Goal: Task Accomplishment & Management: Manage account settings

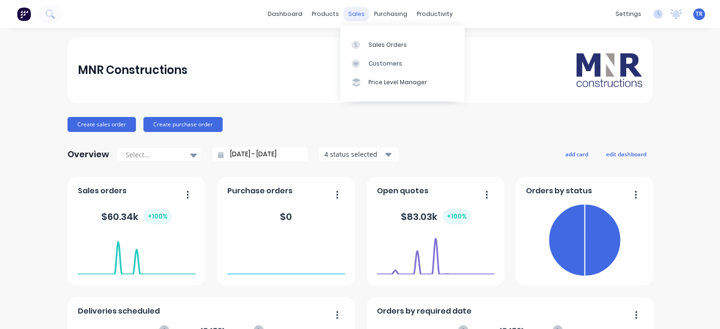
click at [359, 13] on div "sales" at bounding box center [357, 14] width 26 height 14
click at [374, 43] on div "Sales Orders" at bounding box center [387, 45] width 38 height 8
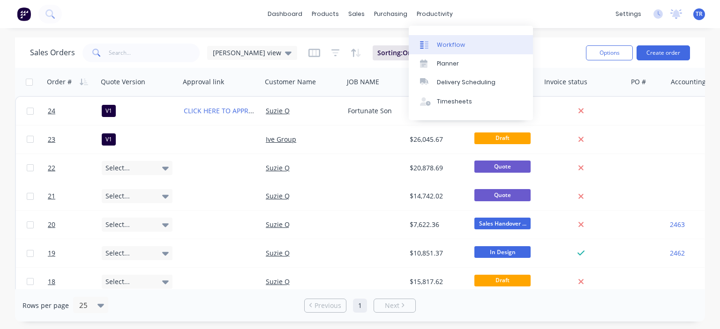
click at [447, 42] on div "Workflow" at bounding box center [451, 45] width 28 height 8
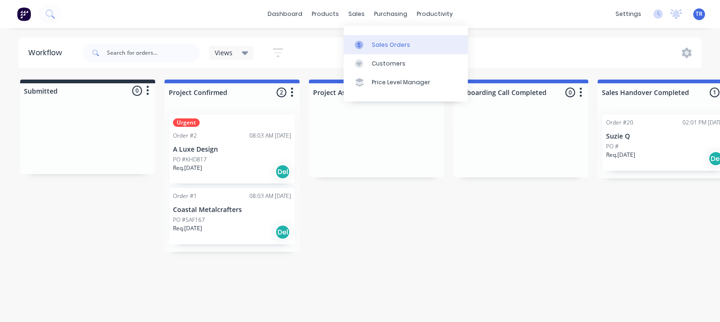
click at [384, 48] on div "Sales Orders" at bounding box center [391, 45] width 38 height 8
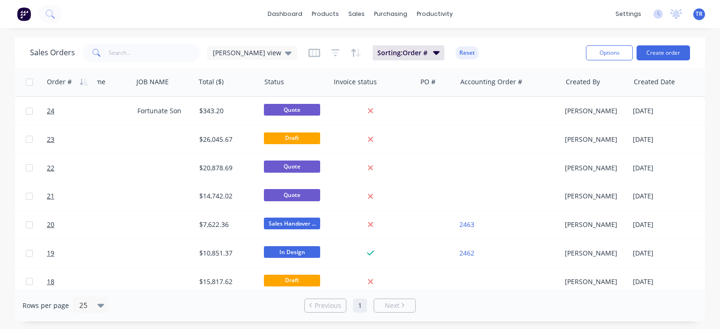
scroll to position [0, 219]
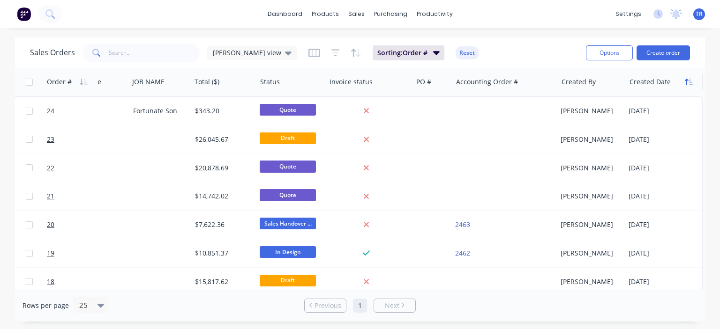
click at [687, 82] on icon "button" at bounding box center [689, 81] width 8 height 7
click at [238, 51] on span "[PERSON_NAME] view" at bounding box center [247, 53] width 68 height 10
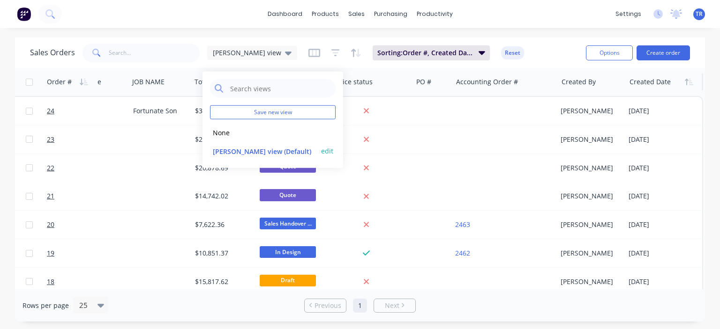
click at [231, 154] on button "[PERSON_NAME] view (Default)" at bounding box center [263, 151] width 107 height 11
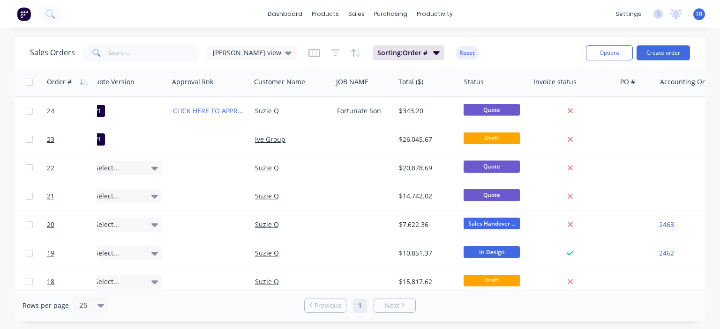
scroll to position [0, 0]
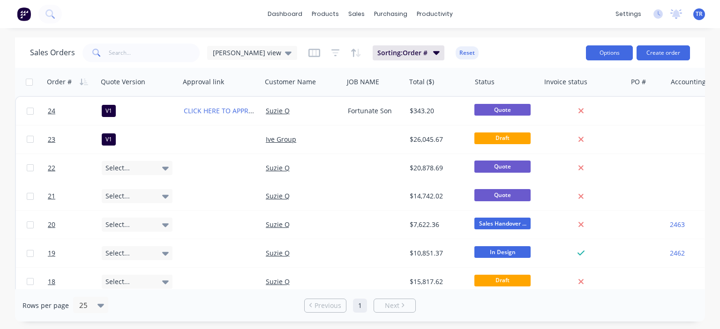
click at [626, 51] on button "Options" at bounding box center [609, 52] width 47 height 15
click at [555, 46] on div "Sales Orders [PERSON_NAME] view Sorting: Order # Reset" at bounding box center [304, 52] width 548 height 23
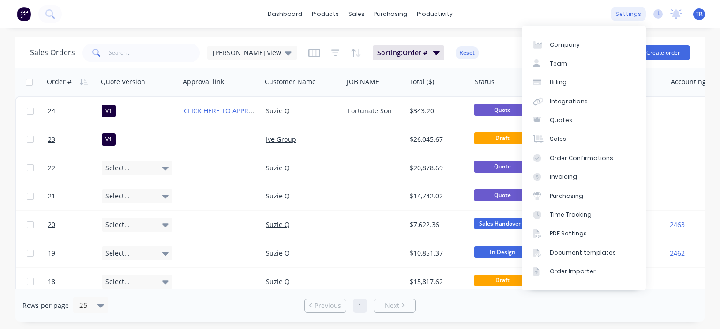
click at [615, 18] on div "settings" at bounding box center [628, 14] width 35 height 14
click at [491, 31] on div "dashboard products sales purchasing productivity dashboard products Product Cat…" at bounding box center [360, 164] width 720 height 329
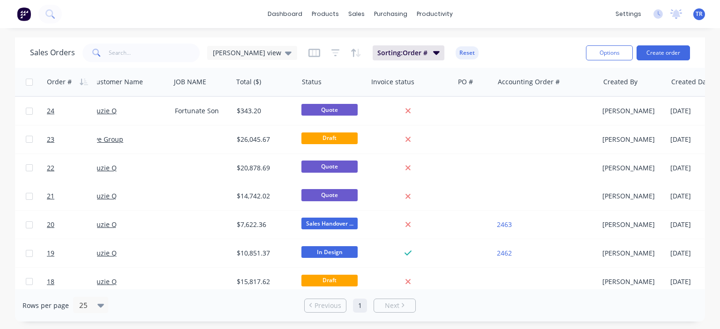
scroll to position [0, 219]
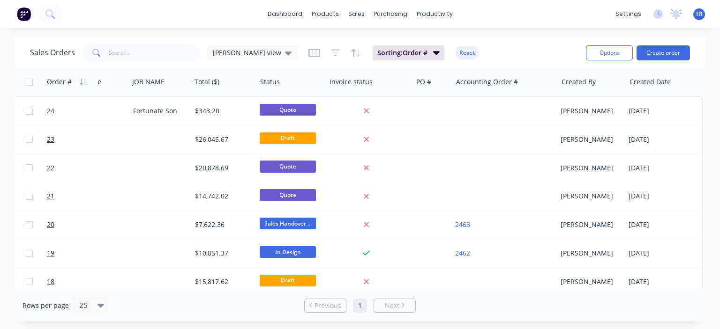
click at [544, 61] on div "Sales Orders [PERSON_NAME] view Sorting: Order # Reset" at bounding box center [304, 52] width 548 height 23
click at [682, 82] on button "button" at bounding box center [689, 82] width 14 height 14
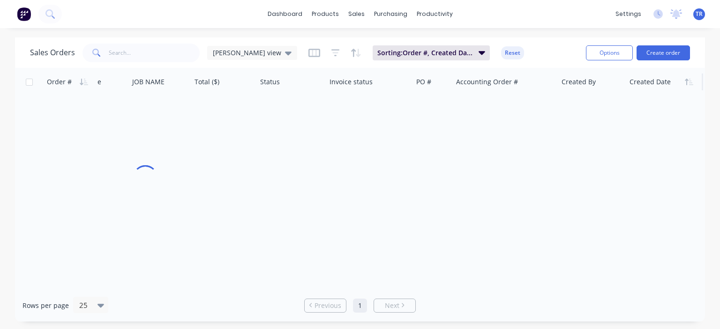
scroll to position [0, 215]
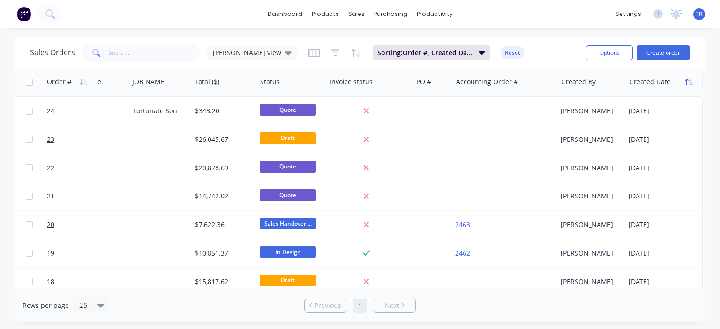
click at [688, 83] on icon "button" at bounding box center [689, 81] width 8 height 7
click at [444, 58] on button "Sorting: Order #, Created Date" at bounding box center [431, 52] width 117 height 15
click at [524, 56] on div "Sales Orders [PERSON_NAME] view Sorting: Order #, Created Date Reset" at bounding box center [304, 52] width 548 height 23
click at [600, 55] on button "Options" at bounding box center [609, 52] width 47 height 15
click at [555, 54] on div "Sales Orders [PERSON_NAME] view Sorting: Order #, Created Date Reset" at bounding box center [304, 52] width 548 height 23
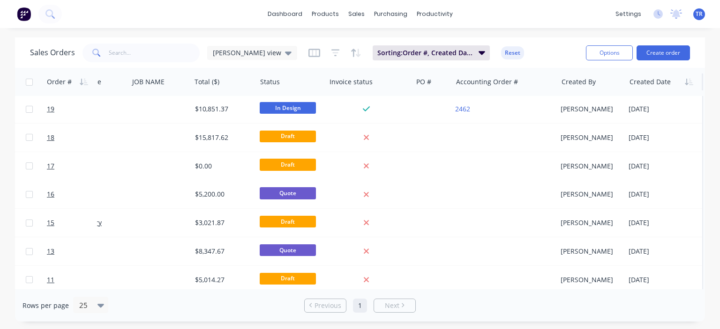
scroll to position [47, 215]
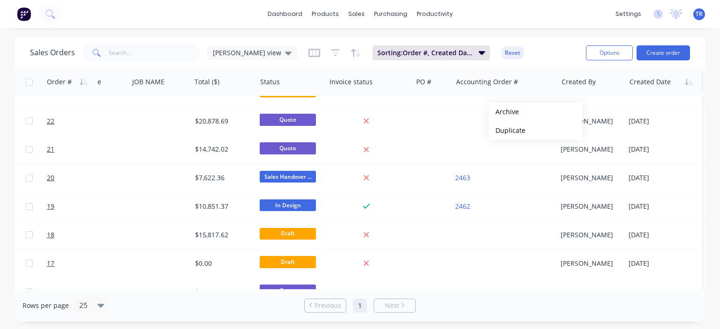
click at [542, 57] on div "Sales Orders [PERSON_NAME] view Sorting: Order #, Created Date Reset" at bounding box center [304, 52] width 548 height 23
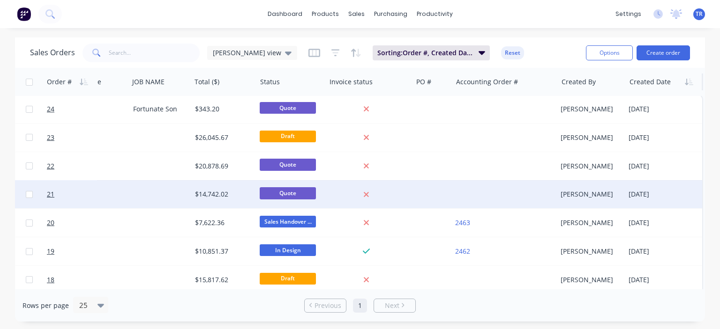
scroll to position [0, 215]
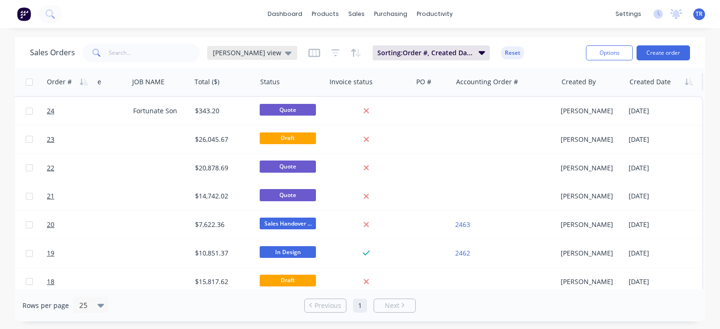
click at [261, 52] on div "[PERSON_NAME] view" at bounding box center [252, 53] width 90 height 14
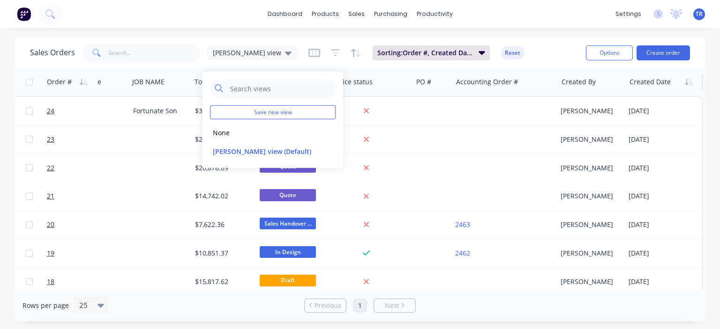
click at [546, 57] on div "Sales Orders [PERSON_NAME] view Sorting: Order #, Created Date Reset" at bounding box center [304, 52] width 548 height 23
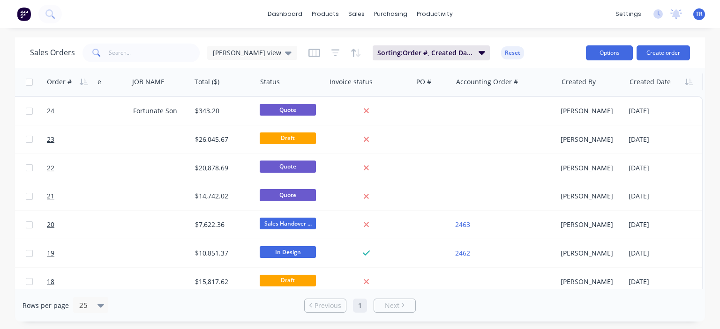
click at [618, 57] on button "Options" at bounding box center [609, 52] width 47 height 15
click at [549, 53] on div "Sales Orders [PERSON_NAME] view Sorting: Order #, Created Date Reset" at bounding box center [304, 52] width 548 height 23
click at [704, 54] on div "Sales Orders [PERSON_NAME] view Sorting: Order #, Created Date Reset Options Cr…" at bounding box center [360, 52] width 690 height 30
click at [690, 87] on button "button" at bounding box center [689, 82] width 14 height 14
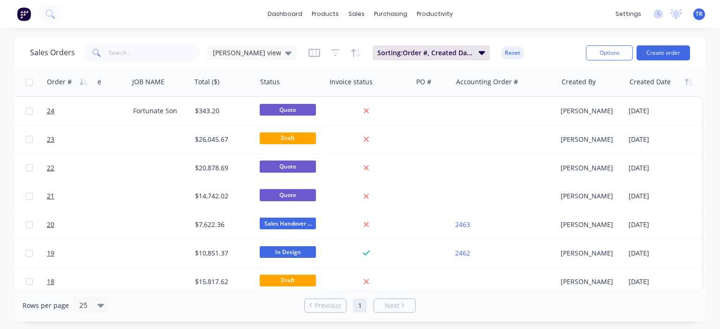
click at [536, 61] on div "Sales Orders [PERSON_NAME] view Sorting: Order #, Created Date Reset" at bounding box center [304, 52] width 548 height 23
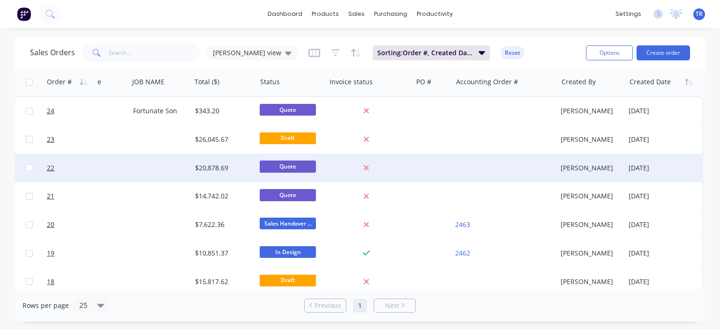
drag, startPoint x: 617, startPoint y: 309, endPoint x: 460, endPoint y: 158, distance: 217.4
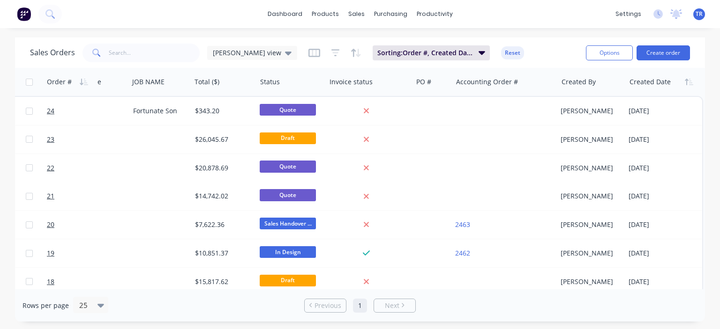
drag, startPoint x: 525, startPoint y: 57, endPoint x: 506, endPoint y: 60, distance: 20.0
drag, startPoint x: 506, startPoint y: 60, endPoint x: 689, endPoint y: 74, distance: 184.3
drag, startPoint x: 663, startPoint y: 67, endPoint x: 543, endPoint y: 58, distance: 120.4
drag, startPoint x: 543, startPoint y: 58, endPoint x: 530, endPoint y: 52, distance: 14.3
click at [530, 52] on div "Sales Orders [PERSON_NAME] view Sorting: Order #, Created Date Reset" at bounding box center [304, 52] width 548 height 23
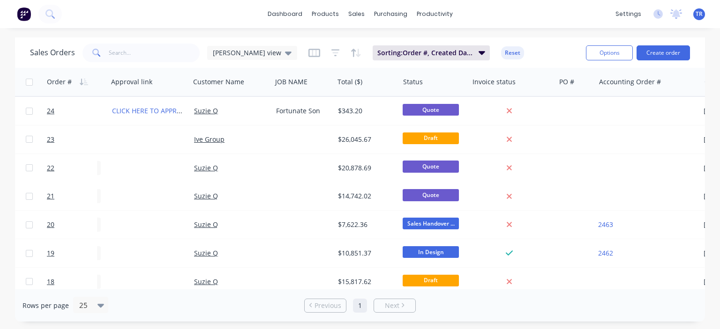
scroll to position [0, 0]
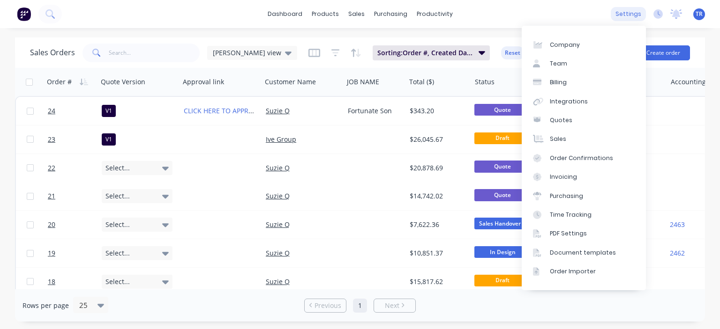
click at [639, 14] on div "settings" at bounding box center [628, 14] width 35 height 14
click at [569, 139] on link "Sales" at bounding box center [584, 139] width 124 height 19
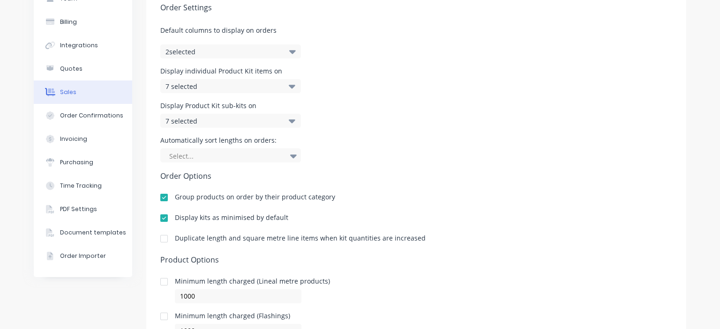
scroll to position [23, 0]
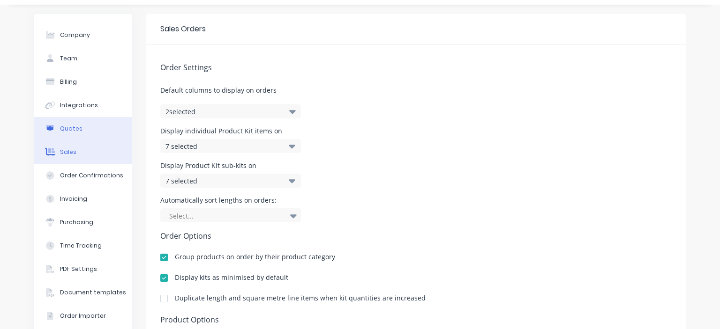
click at [89, 136] on button "Quotes" at bounding box center [83, 128] width 98 height 23
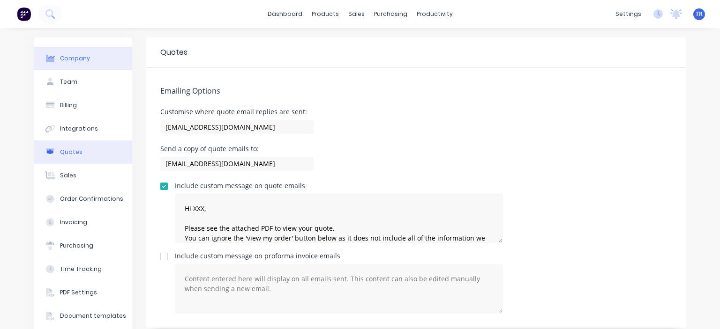
click at [83, 62] on div "Company" at bounding box center [75, 58] width 30 height 8
select select "AU"
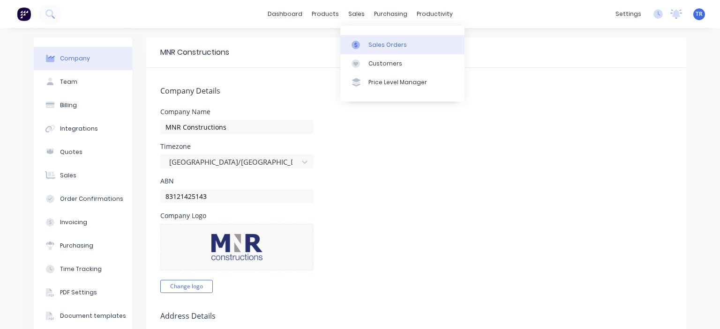
click at [382, 44] on div "Sales Orders" at bounding box center [387, 45] width 38 height 8
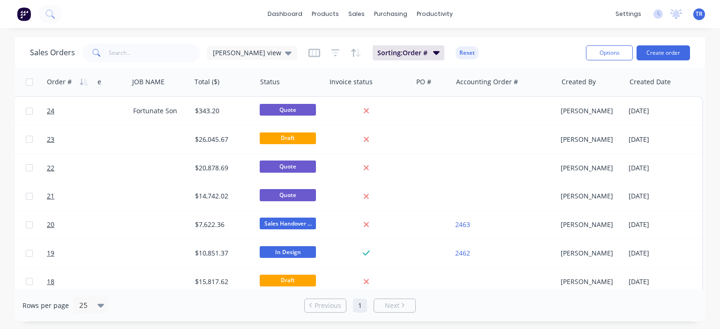
scroll to position [0, 219]
drag, startPoint x: 697, startPoint y: 75, endPoint x: 680, endPoint y: 77, distance: 18.0
click at [680, 77] on div "Created Date" at bounding box center [664, 82] width 77 height 28
drag, startPoint x: 698, startPoint y: 82, endPoint x: 694, endPoint y: 68, distance: 14.2
drag, startPoint x: 694, startPoint y: 56, endPoint x: 696, endPoint y: 66, distance: 10.6
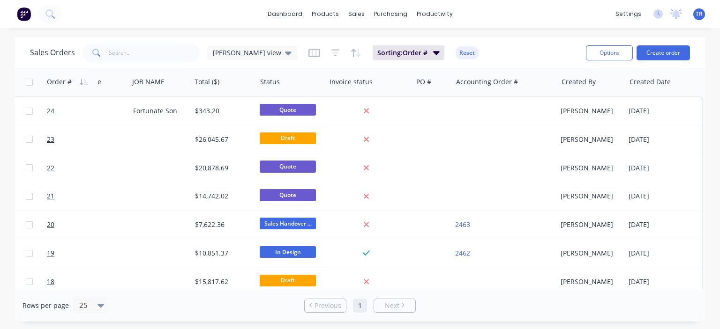
drag, startPoint x: 696, startPoint y: 66, endPoint x: 536, endPoint y: 61, distance: 160.4
click at [536, 61] on div "Sales Orders [PERSON_NAME] view Sorting: Order # Reset" at bounding box center [304, 52] width 548 height 23
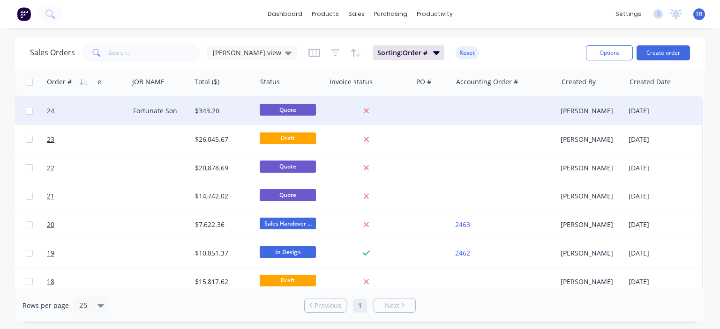
click at [514, 108] on div at bounding box center [503, 111] width 105 height 28
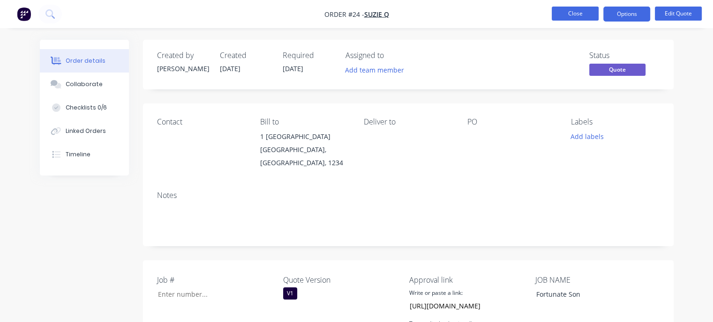
click at [564, 11] on button "Close" at bounding box center [575, 14] width 47 height 14
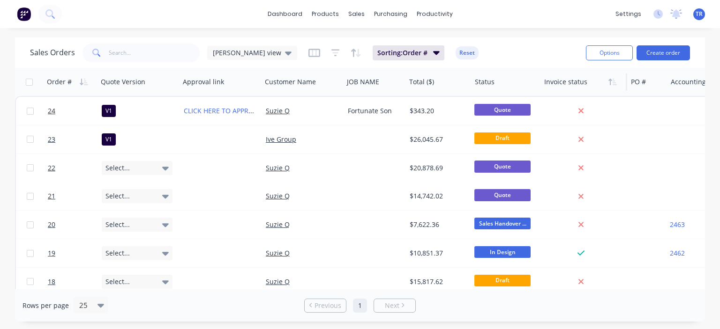
click at [595, 81] on div at bounding box center [581, 82] width 75 height 19
click at [551, 77] on div at bounding box center [581, 82] width 75 height 19
drag, startPoint x: 553, startPoint y: 82, endPoint x: 559, endPoint y: 84, distance: 6.4
click at [560, 84] on div at bounding box center [589, 82] width 75 height 19
click at [549, 57] on div "Sales Orders [PERSON_NAME] view Sorting: Order # Reset" at bounding box center [304, 52] width 548 height 23
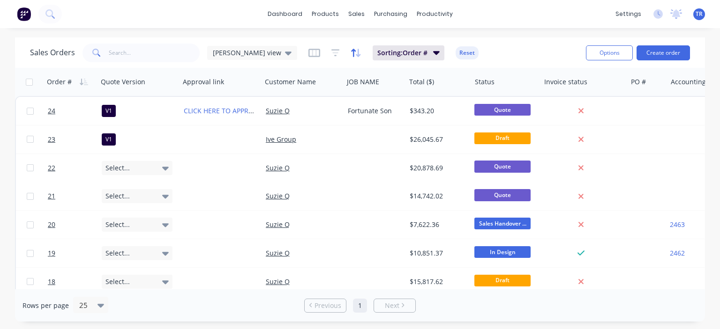
click at [351, 54] on icon "button" at bounding box center [353, 53] width 5 height 8
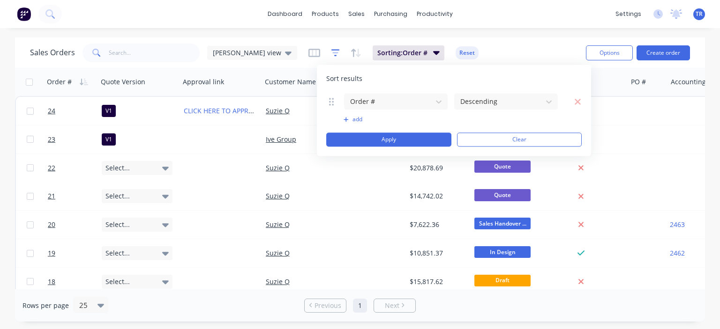
click at [332, 53] on icon "button" at bounding box center [335, 52] width 6 height 1
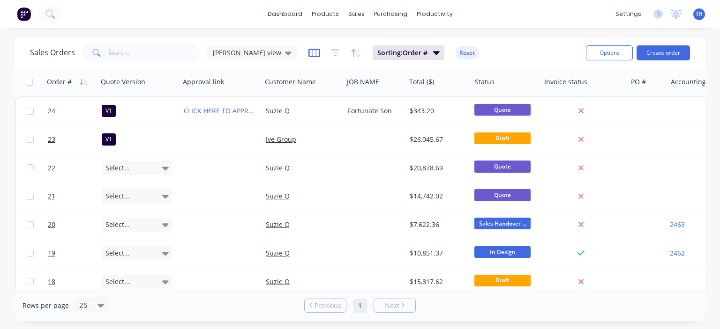
click at [312, 53] on icon "button" at bounding box center [314, 53] width 5 height 6
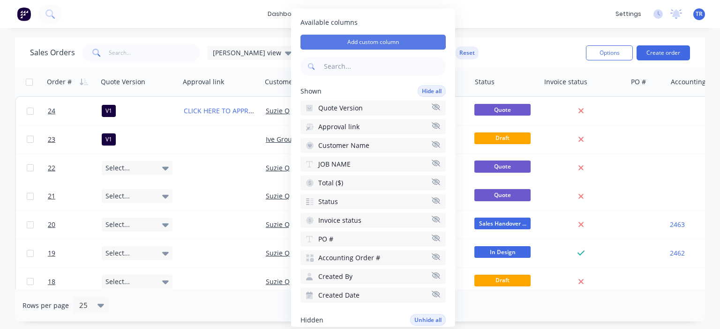
click at [360, 45] on button "Add custom column" at bounding box center [372, 42] width 145 height 15
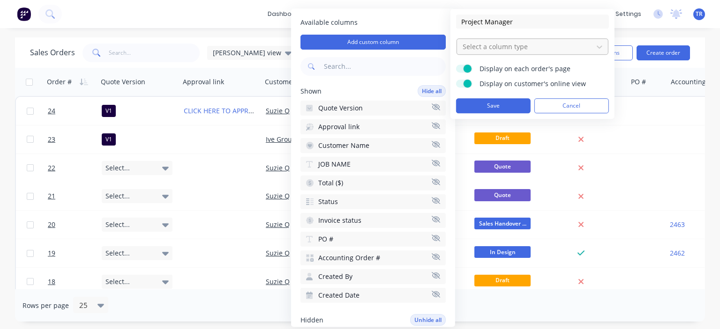
type input "Project Manager"
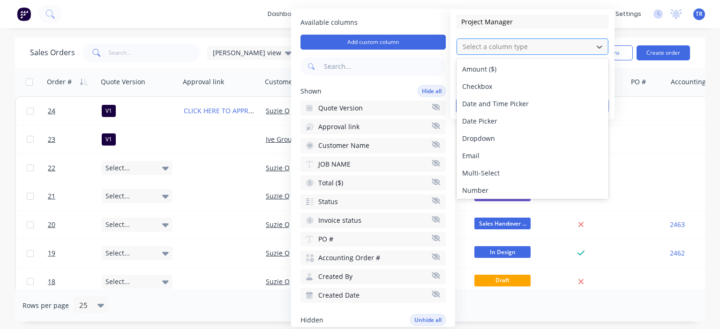
click at [551, 42] on div at bounding box center [525, 47] width 127 height 12
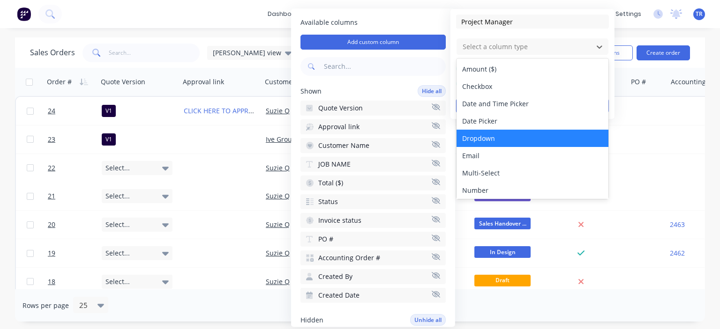
click at [516, 136] on div "Dropdown" at bounding box center [533, 138] width 152 height 17
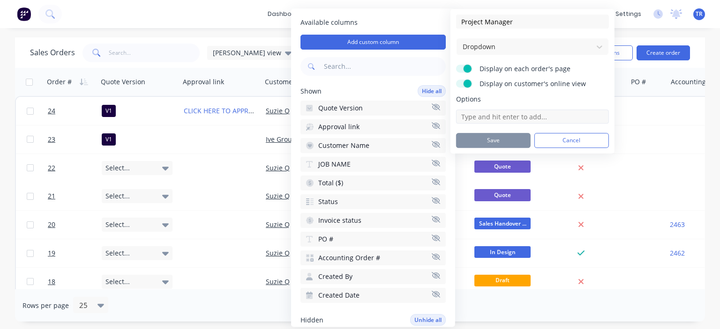
click at [494, 118] on input at bounding box center [532, 117] width 153 height 14
type input "[PERSON_NAME]"
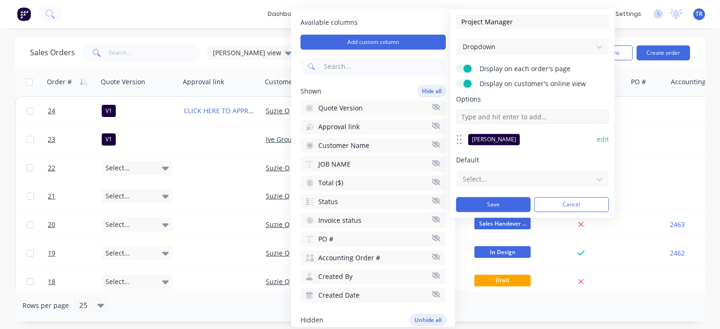
click at [498, 118] on input at bounding box center [532, 117] width 153 height 14
type input "[PERSON_NAME]"
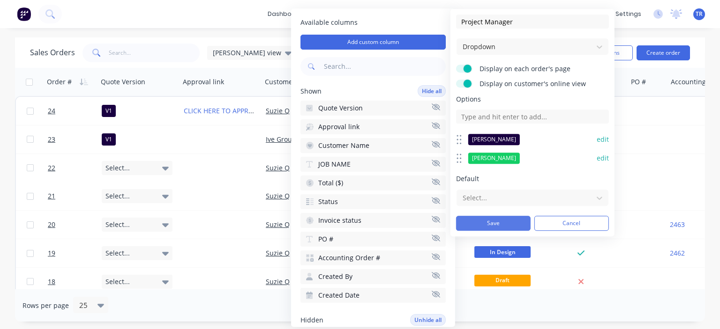
click at [505, 221] on button "Save" at bounding box center [493, 223] width 75 height 15
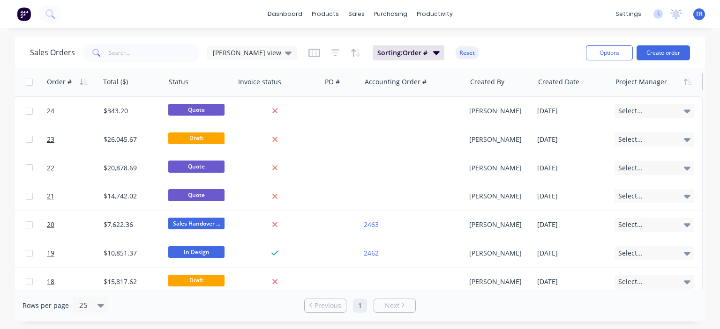
scroll to position [0, 310]
drag, startPoint x: 697, startPoint y: 82, endPoint x: 666, endPoint y: 81, distance: 31.4
click at [666, 81] on div "Project Manager" at bounding box center [657, 82] width 91 height 28
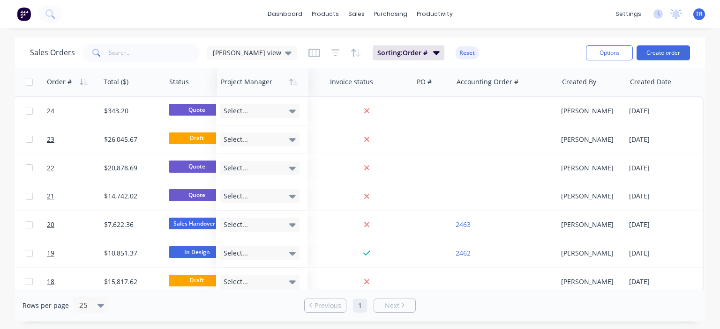
drag, startPoint x: 652, startPoint y: 84, endPoint x: 257, endPoint y: 82, distance: 395.1
click at [257, 82] on div at bounding box center [261, 82] width 80 height 19
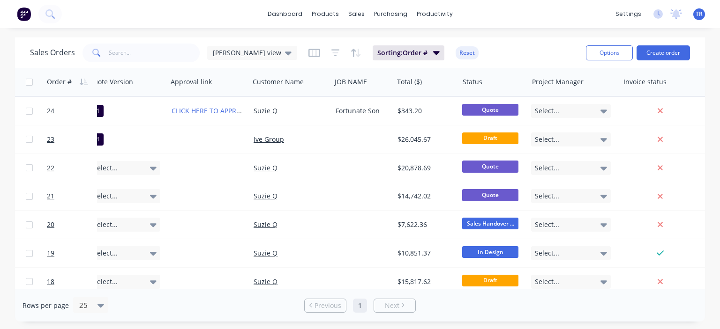
scroll to position [0, 0]
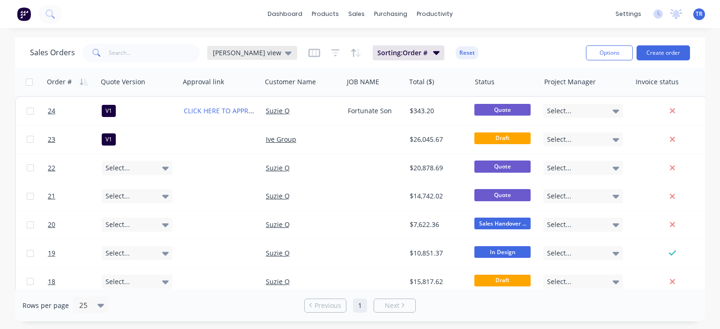
click at [240, 52] on span "[PERSON_NAME] view" at bounding box center [247, 53] width 68 height 10
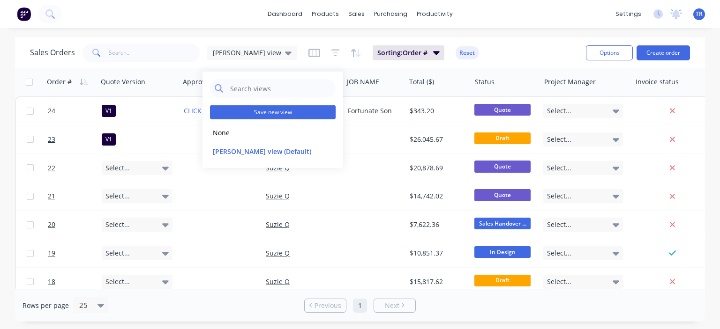
click at [273, 115] on button "Save new view" at bounding box center [273, 112] width 126 height 14
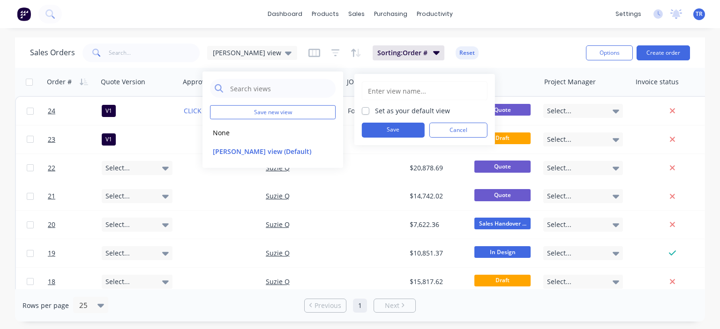
click at [383, 92] on input "text" at bounding box center [424, 91] width 115 height 18
type input "[PERSON_NAME] view"
click at [361, 106] on div "[PERSON_NAME] view Set as your default view Save Cancel" at bounding box center [424, 109] width 141 height 71
click at [375, 110] on label "Set as your default view" at bounding box center [412, 111] width 75 height 10
click at [364, 110] on input "Set as your default view" at bounding box center [365, 110] width 7 height 9
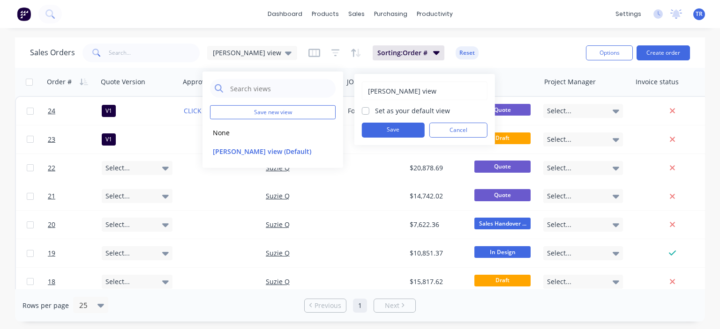
checkbox input "true"
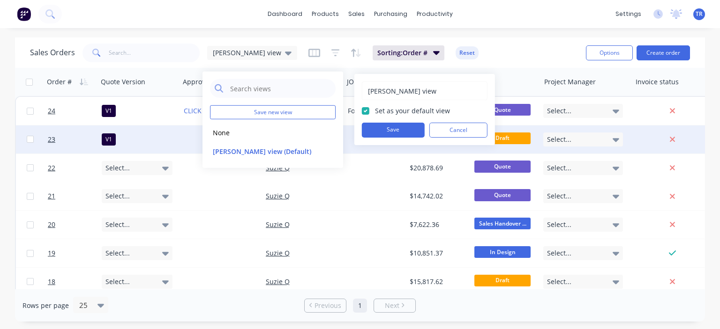
click at [387, 127] on button "Save" at bounding box center [393, 130] width 63 height 15
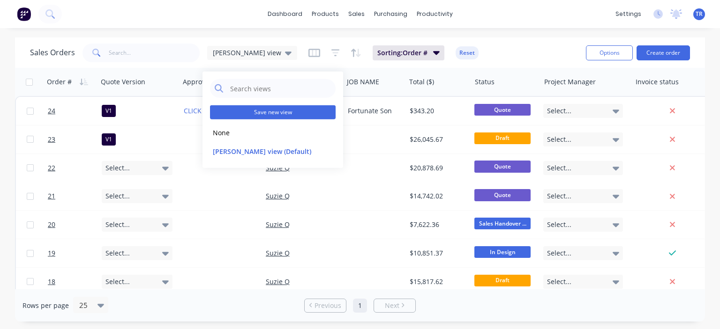
click at [276, 112] on button "Save new view" at bounding box center [273, 112] width 126 height 14
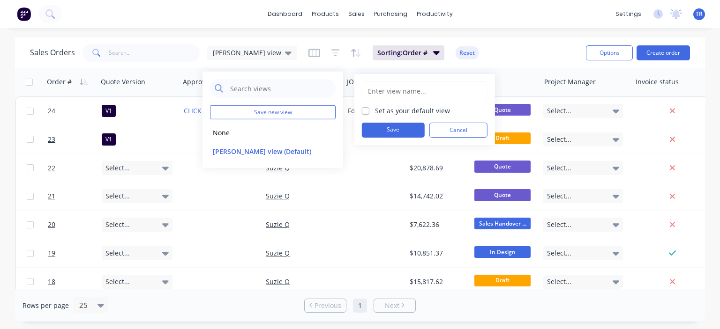
click at [377, 93] on input "text" at bounding box center [424, 91] width 115 height 18
type input "[PERSON_NAME]"
click at [375, 108] on label "Set as your default view" at bounding box center [412, 111] width 75 height 10
click at [364, 108] on input "Set as your default view" at bounding box center [365, 110] width 7 height 9
checkbox input "true"
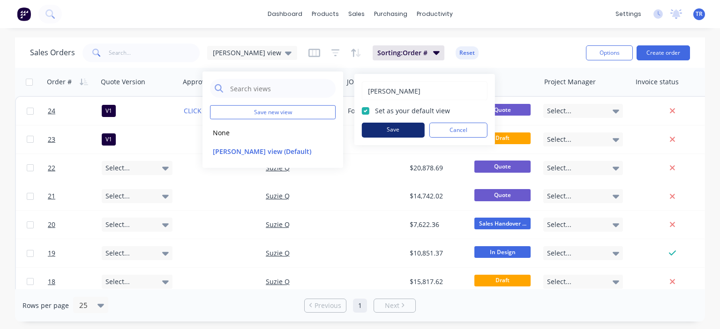
click at [386, 127] on button "Save" at bounding box center [393, 130] width 63 height 15
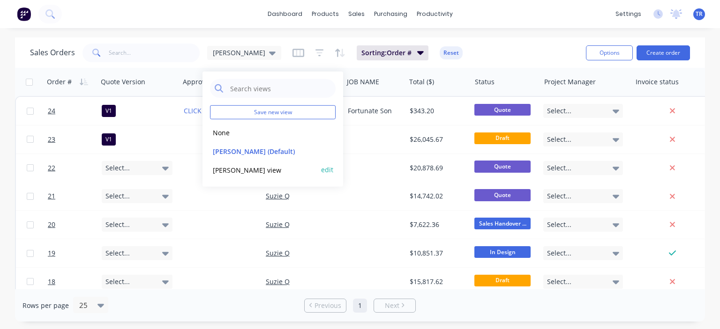
click at [299, 173] on button "[PERSON_NAME] view" at bounding box center [263, 170] width 107 height 11
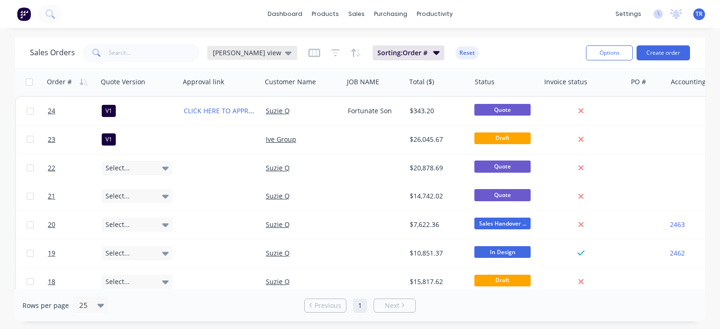
click at [285, 52] on icon at bounding box center [288, 54] width 7 height 4
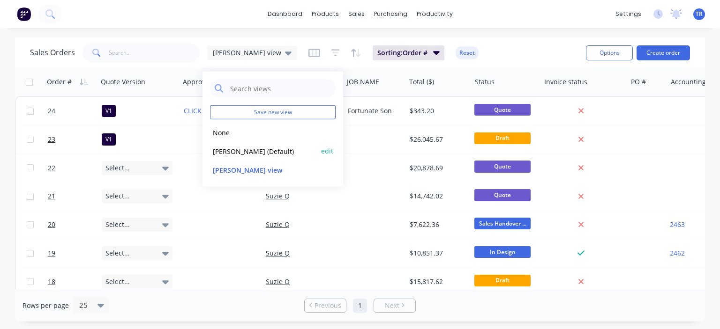
click at [255, 151] on button "[PERSON_NAME] (Default)" at bounding box center [263, 151] width 107 height 11
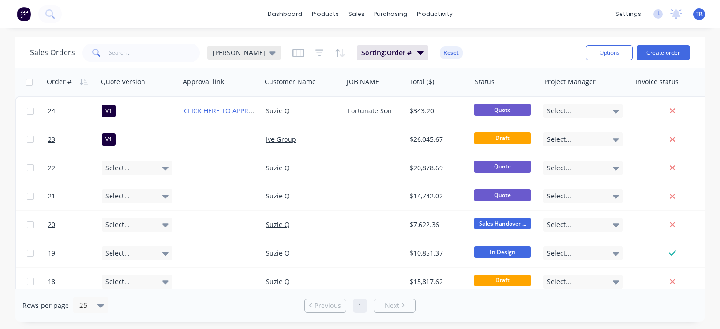
click at [269, 50] on icon at bounding box center [272, 53] width 7 height 10
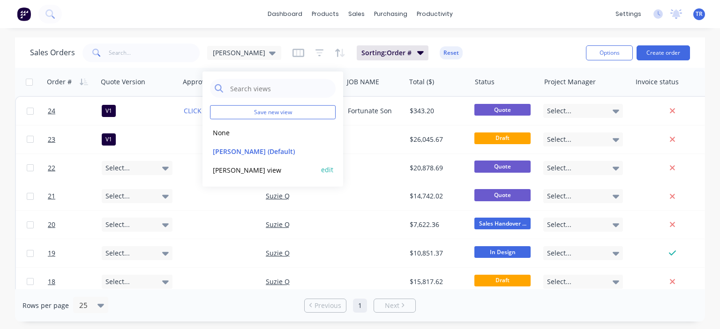
click at [322, 168] on button "edit" at bounding box center [327, 170] width 12 height 10
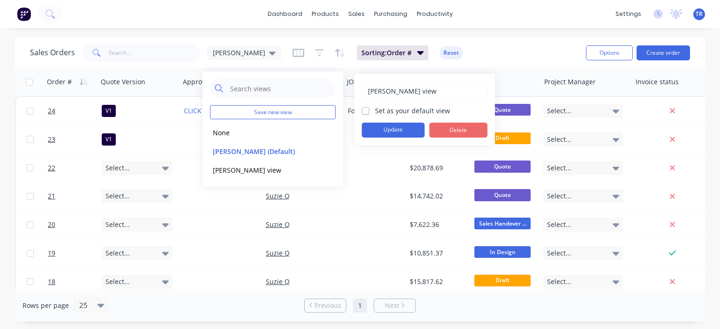
click at [450, 128] on button "Delete" at bounding box center [458, 130] width 58 height 15
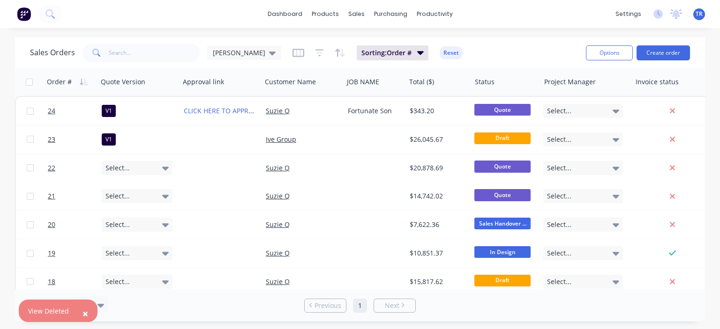
click at [484, 55] on div "Sales Orders [PERSON_NAME] Sorting: Order # Reset" at bounding box center [304, 52] width 548 height 23
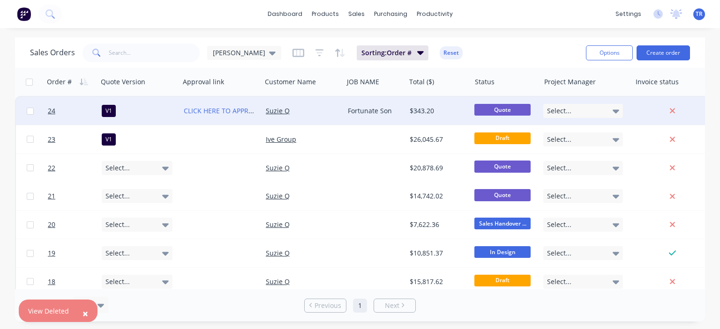
click at [561, 110] on span "Select..." at bounding box center [559, 110] width 24 height 9
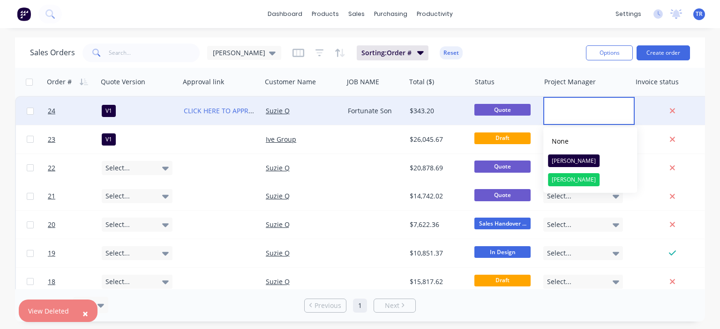
click at [516, 55] on div "Sales Orders [PERSON_NAME] Sorting: Order # Reset" at bounding box center [304, 52] width 548 height 23
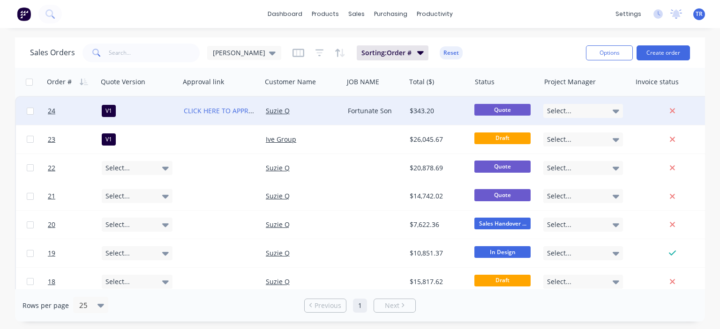
click at [526, 107] on span "Quote" at bounding box center [502, 110] width 56 height 12
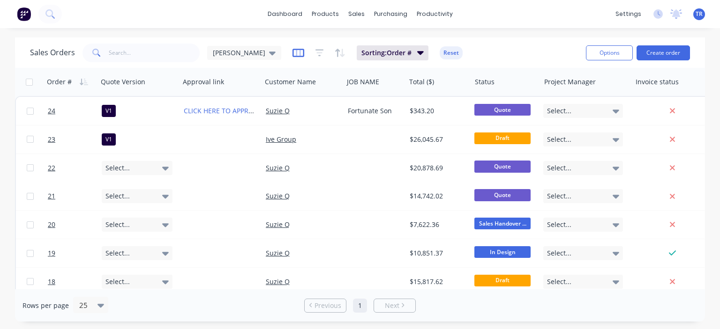
click at [292, 50] on icon "button" at bounding box center [298, 52] width 12 height 9
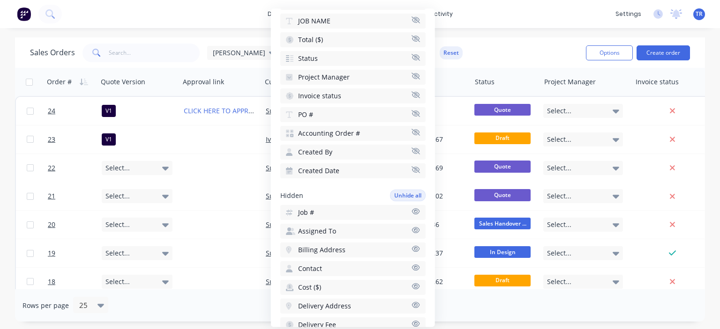
scroll to position [141, 0]
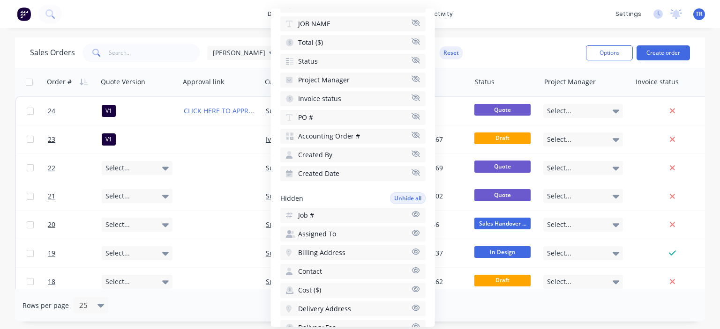
click at [315, 61] on span "Status" at bounding box center [308, 61] width 20 height 9
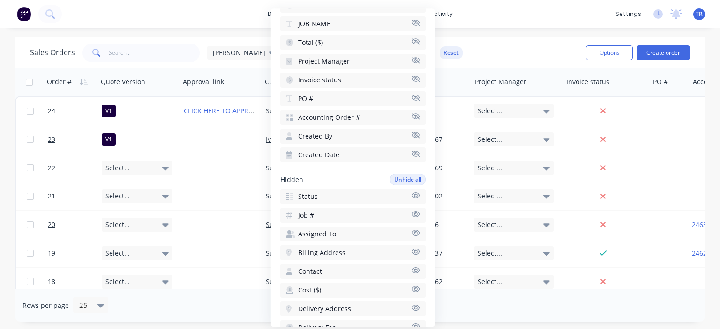
click at [318, 189] on button "Status" at bounding box center [352, 196] width 145 height 15
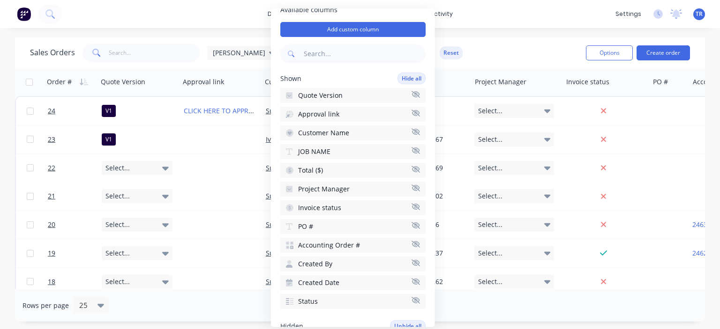
scroll to position [0, 0]
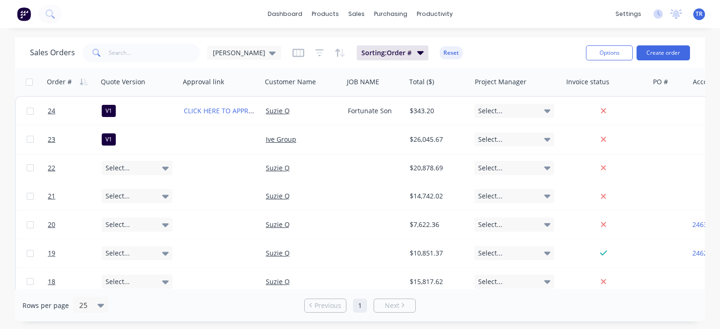
click at [510, 52] on div "Sales Orders [PERSON_NAME] Sorting: Order # Reset" at bounding box center [304, 52] width 548 height 23
click at [239, 50] on div "[PERSON_NAME]" at bounding box center [244, 53] width 74 height 14
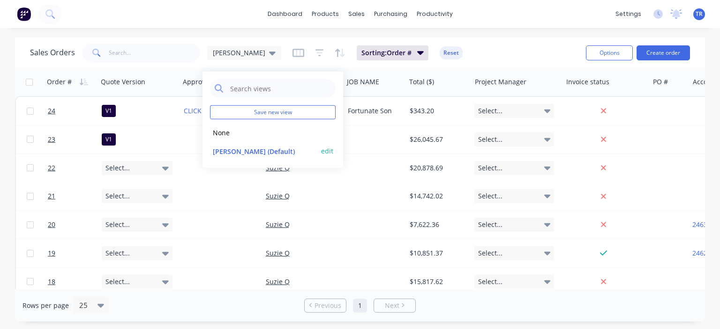
click at [230, 152] on button "[PERSON_NAME] (Default)" at bounding box center [263, 151] width 107 height 11
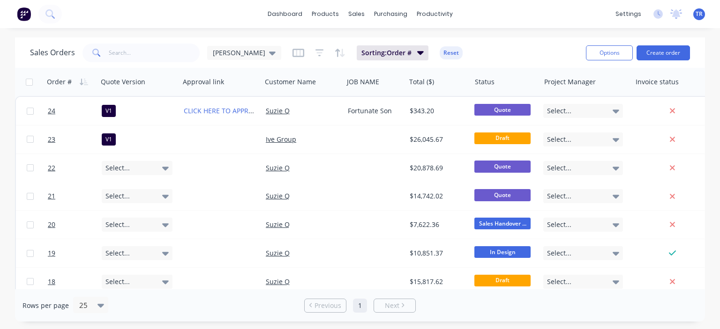
click at [517, 52] on div "Sales Orders [PERSON_NAME] Sorting: Order # Reset" at bounding box center [304, 52] width 548 height 23
click at [493, 82] on div at bounding box center [504, 82] width 59 height 19
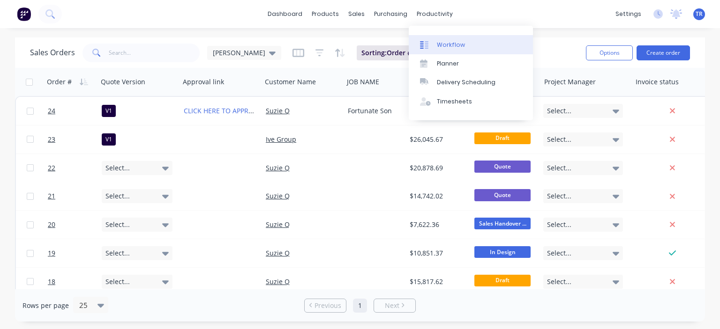
click at [443, 50] on link "Workflow" at bounding box center [471, 44] width 124 height 19
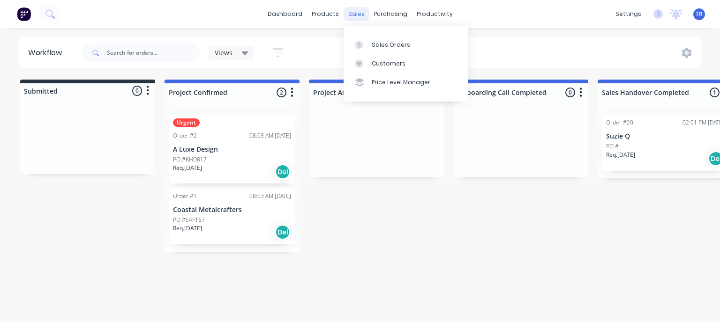
click at [349, 14] on div "sales" at bounding box center [357, 14] width 26 height 14
click at [389, 46] on div "Sales Orders" at bounding box center [391, 45] width 38 height 8
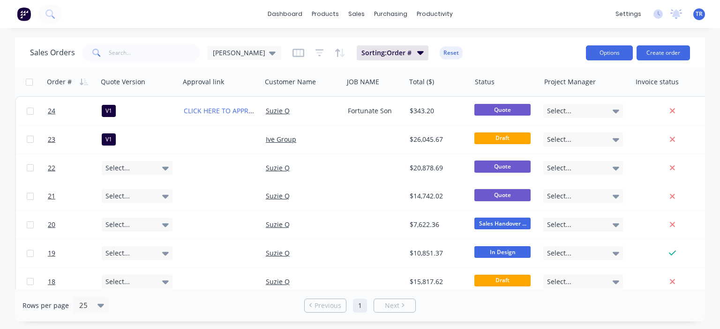
click at [607, 52] on button "Options" at bounding box center [609, 52] width 47 height 15
click at [539, 45] on div "Sales Orders [PERSON_NAME] Sorting: Order # Reset" at bounding box center [304, 52] width 548 height 23
